Goal: Transaction & Acquisition: Purchase product/service

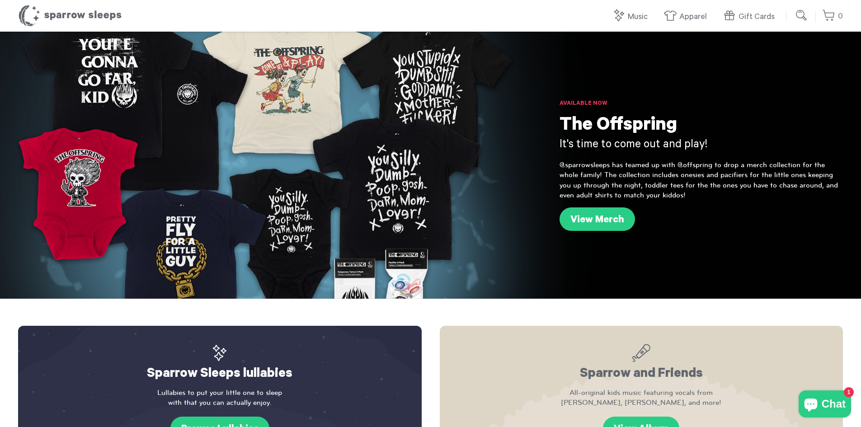
click at [55, 2] on header "Sparrow Sleeps 0 Your cart is empty. Total: $ 0.00 Log in or Create account POW…" at bounding box center [430, 16] width 861 height 32
click at [46, 14] on h1 "Sparrow Sleeps" at bounding box center [70, 16] width 104 height 23
click at [576, 221] on link "View Merch" at bounding box center [596, 218] width 75 height 23
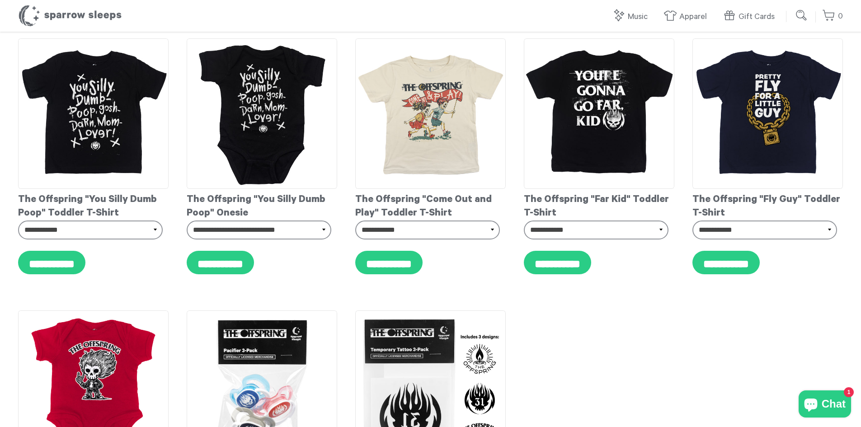
scroll to position [858, 0]
